Goal: Book appointment/travel/reservation

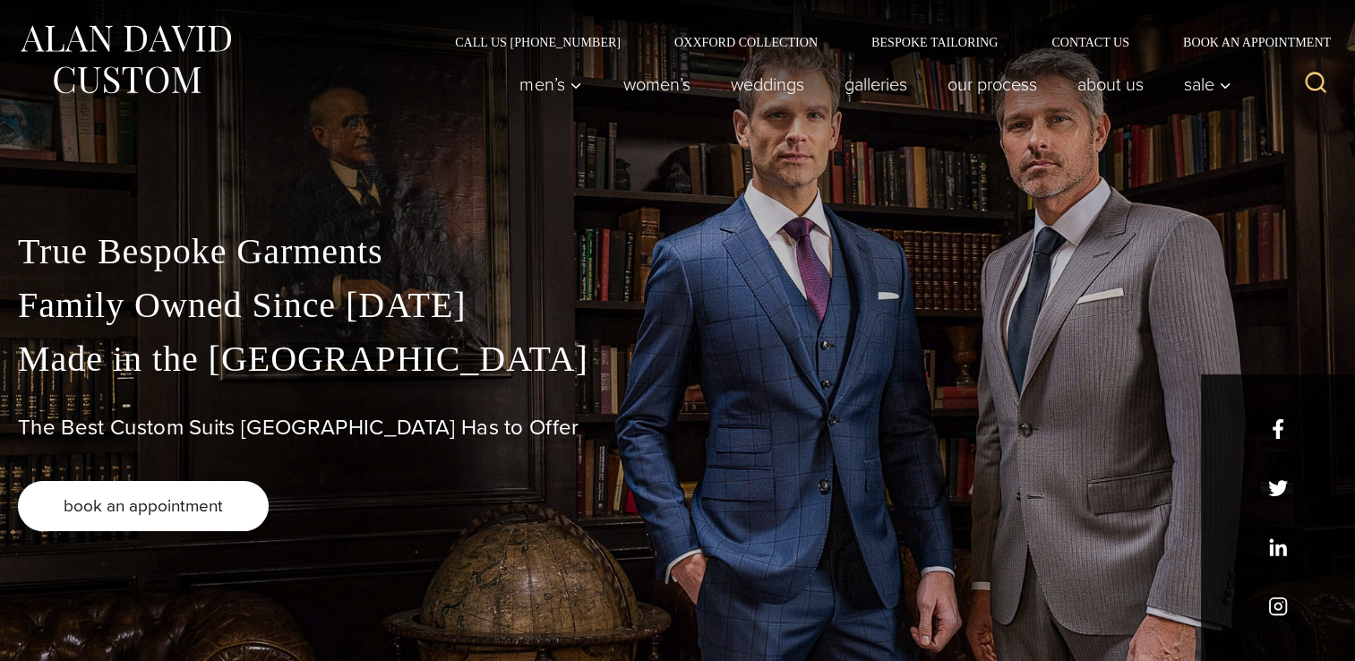
click at [150, 519] on link "book an appointment" at bounding box center [143, 506] width 251 height 50
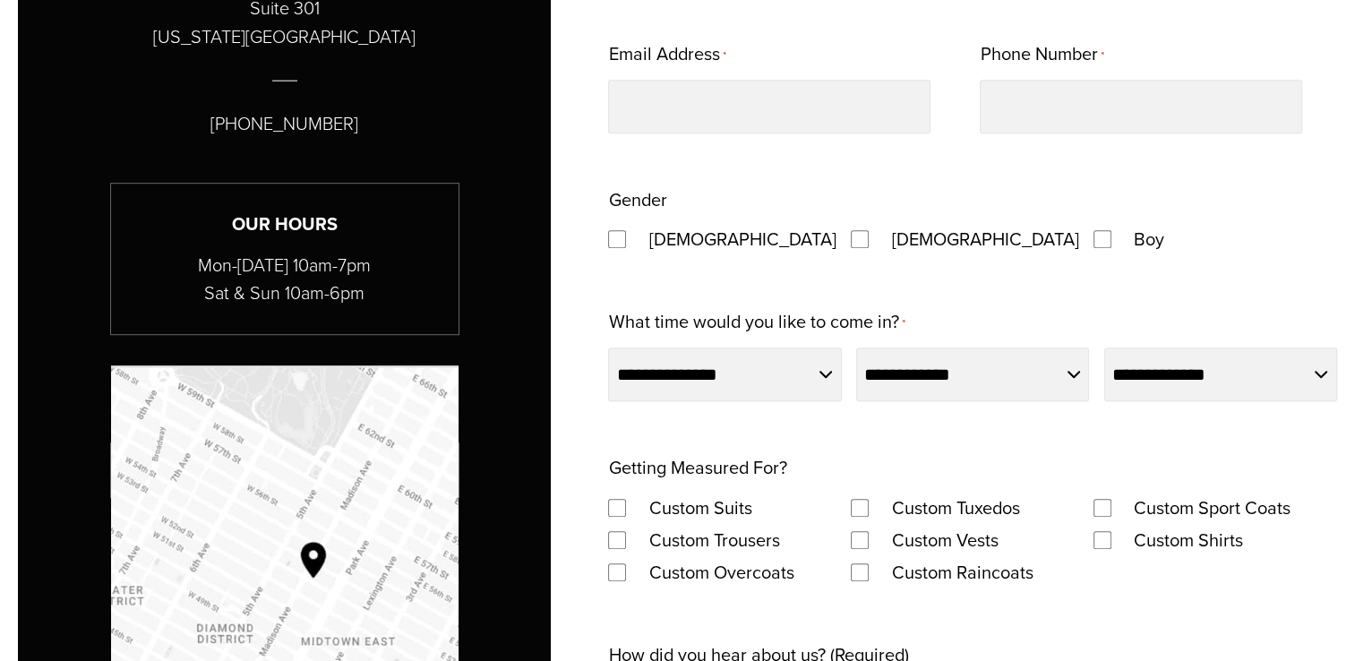
scroll to position [817, 0]
